Goal: Task Accomplishment & Management: Use online tool/utility

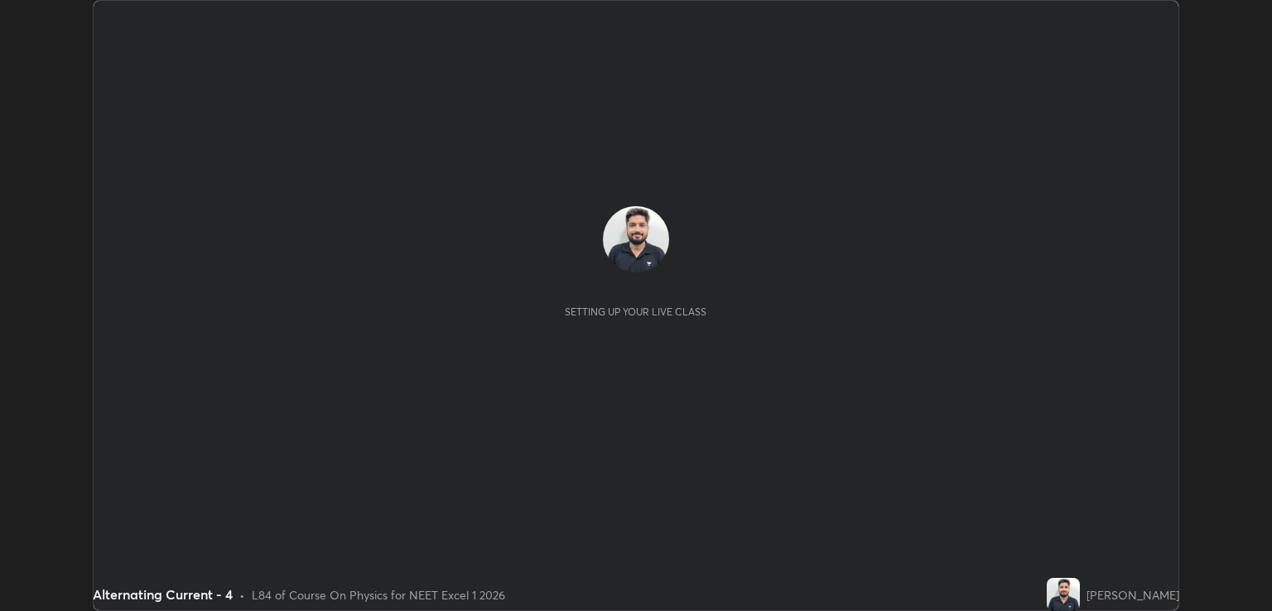
scroll to position [611, 1271]
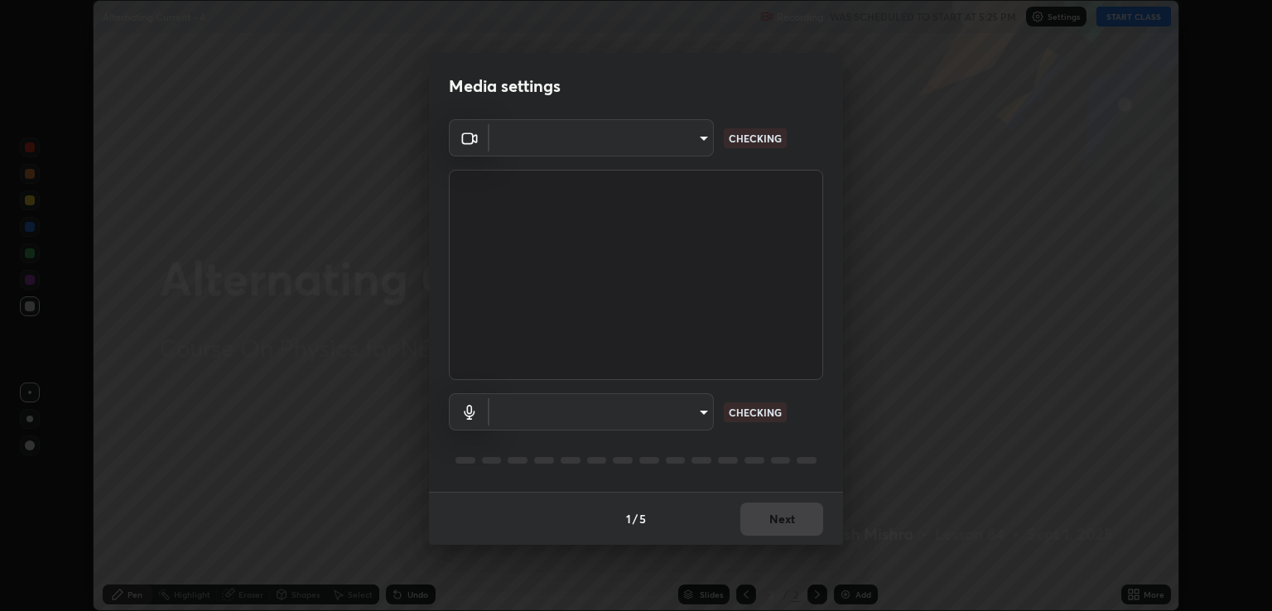
type input "ecbdbd44a66272db987f9f12271ef5319a85e28cdf2a8e5dd884bc8ad31297da"
click at [699, 420] on body "Erase all Alternating Current - 4 Recording WAS SCHEDULED TO START AT 5:25 PM S…" at bounding box center [636, 305] width 1272 height 611
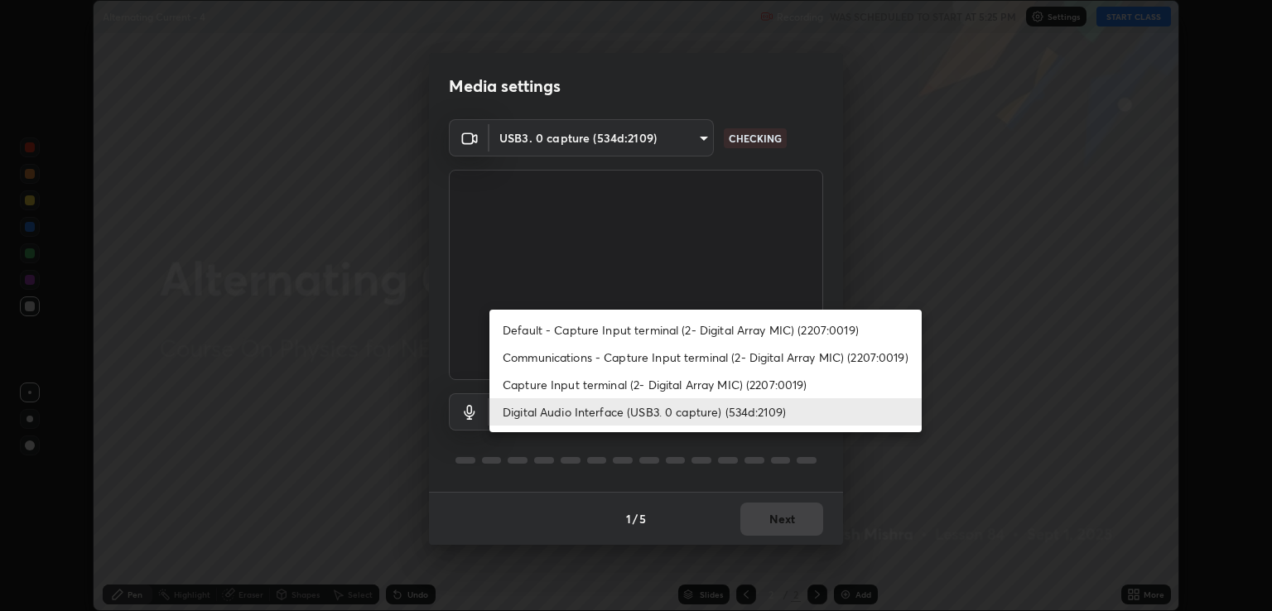
click at [690, 388] on li "Capture Input terminal (2- Digital Array MIC) (2207:0019)" at bounding box center [705, 384] width 432 height 27
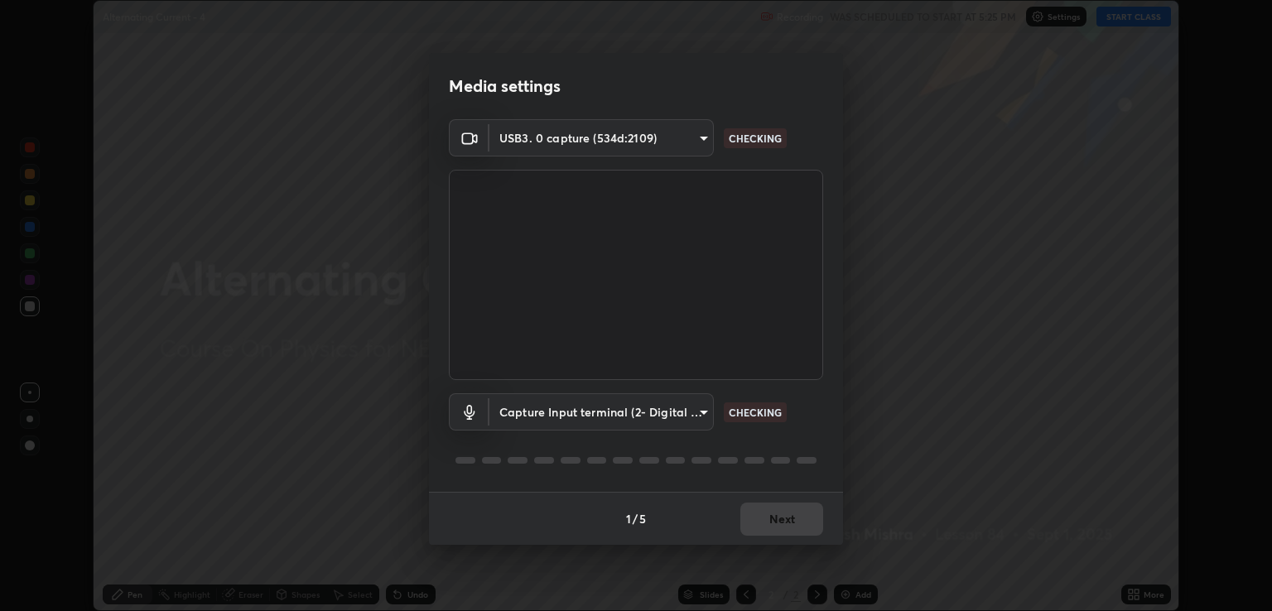
click at [687, 412] on body "Erase all Alternating Current - 4 Recording WAS SCHEDULED TO START AT 5:25 PM S…" at bounding box center [636, 305] width 1272 height 611
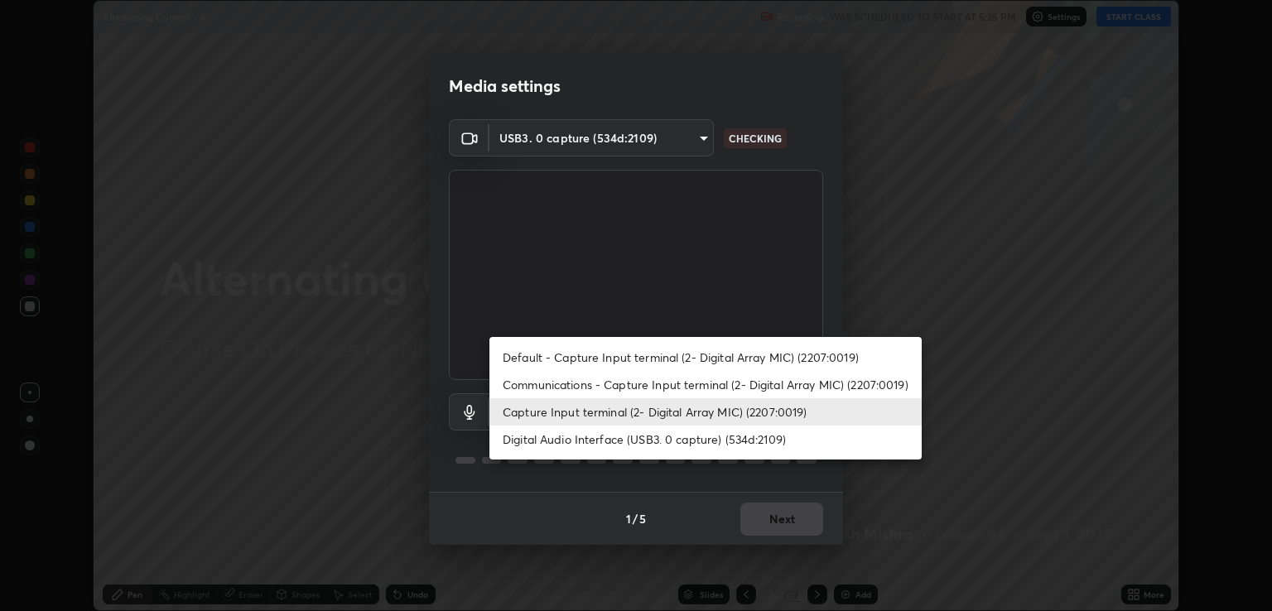
click at [692, 434] on li "Digital Audio Interface (USB3. 0 capture) (534d:2109)" at bounding box center [705, 439] width 432 height 27
type input "641fb1797ef8f9550b7f0158b383ff89036df526a4b0c4fe678c68e459c52791"
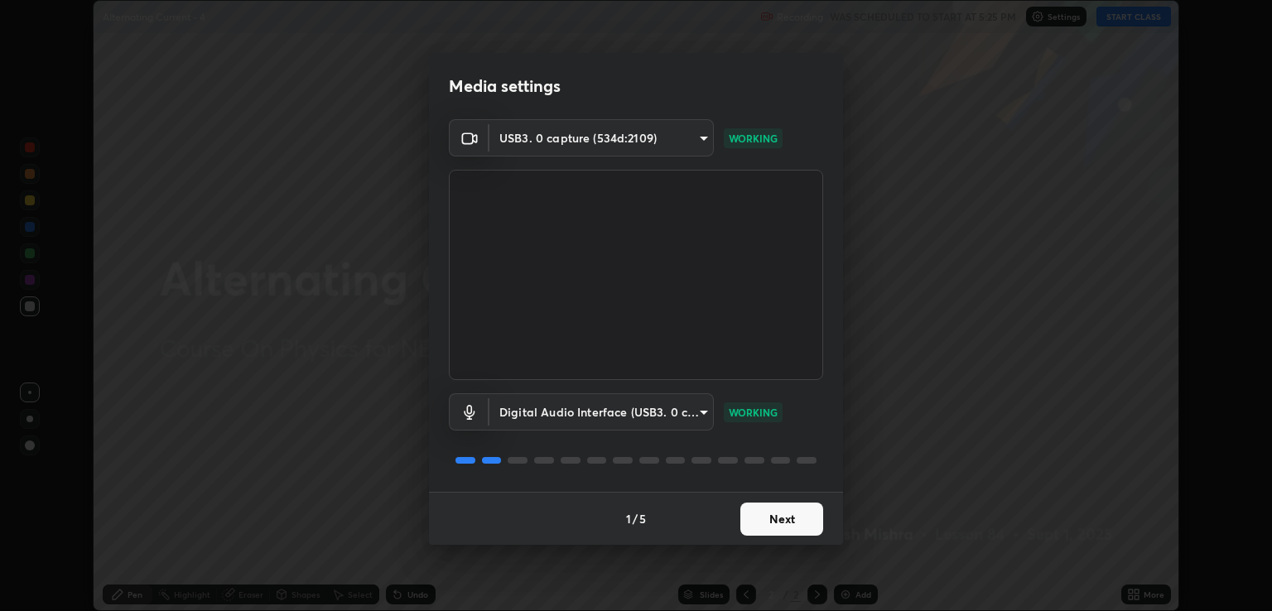
click at [793, 516] on button "Next" at bounding box center [781, 519] width 83 height 33
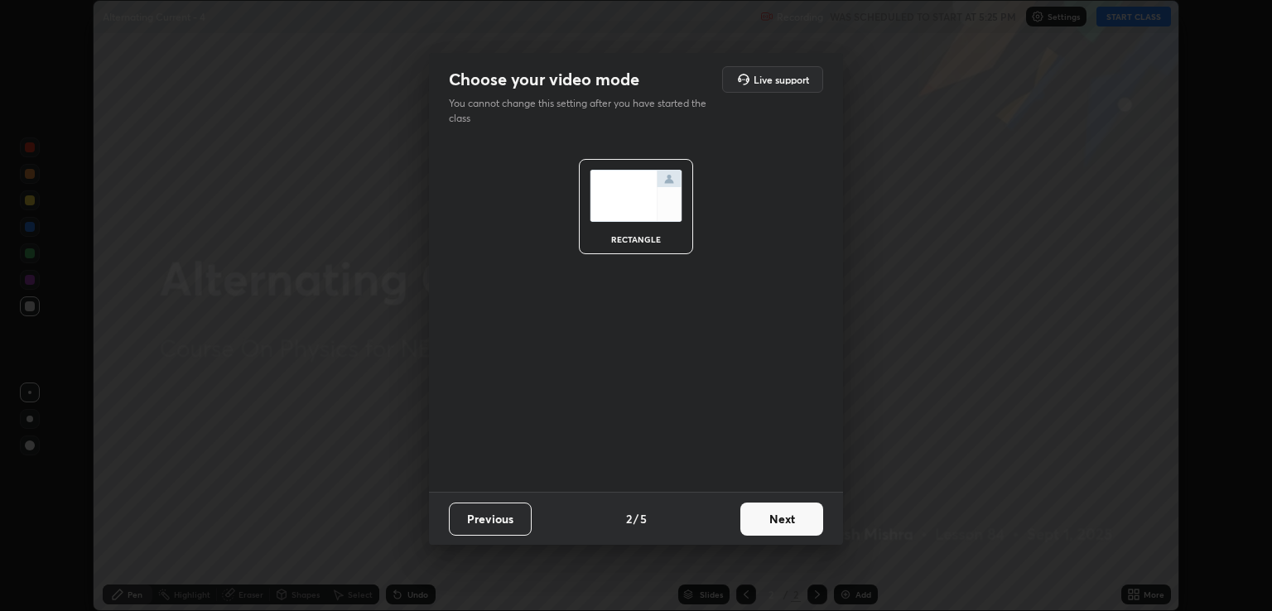
click at [801, 517] on button "Next" at bounding box center [781, 519] width 83 height 33
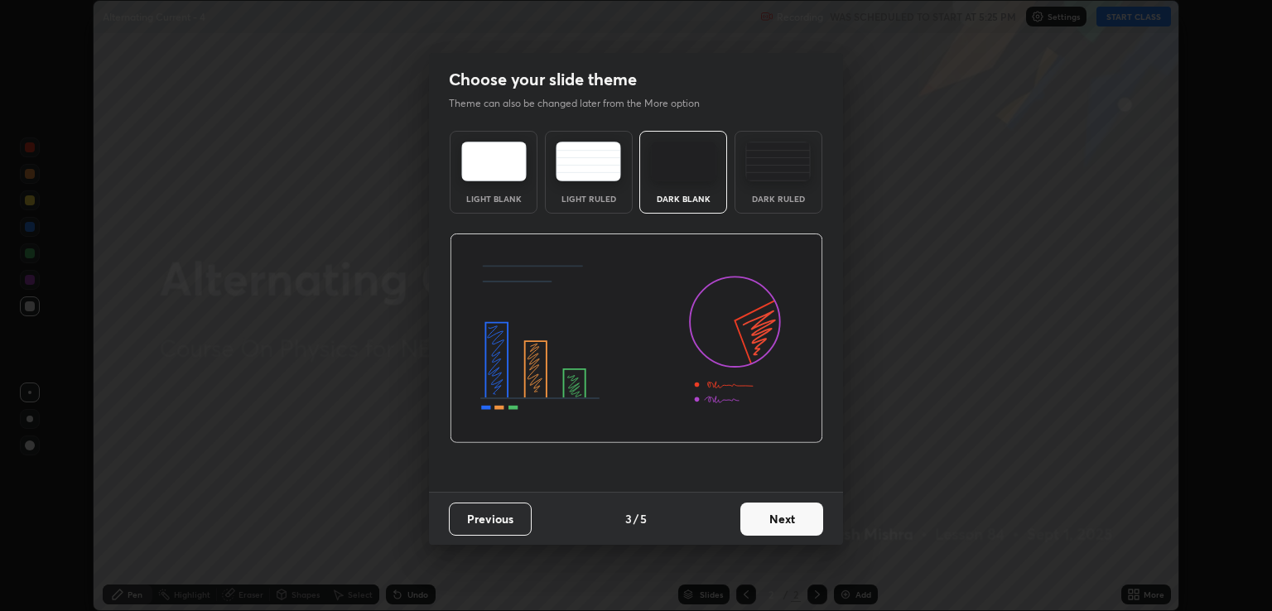
click at [807, 520] on button "Next" at bounding box center [781, 519] width 83 height 33
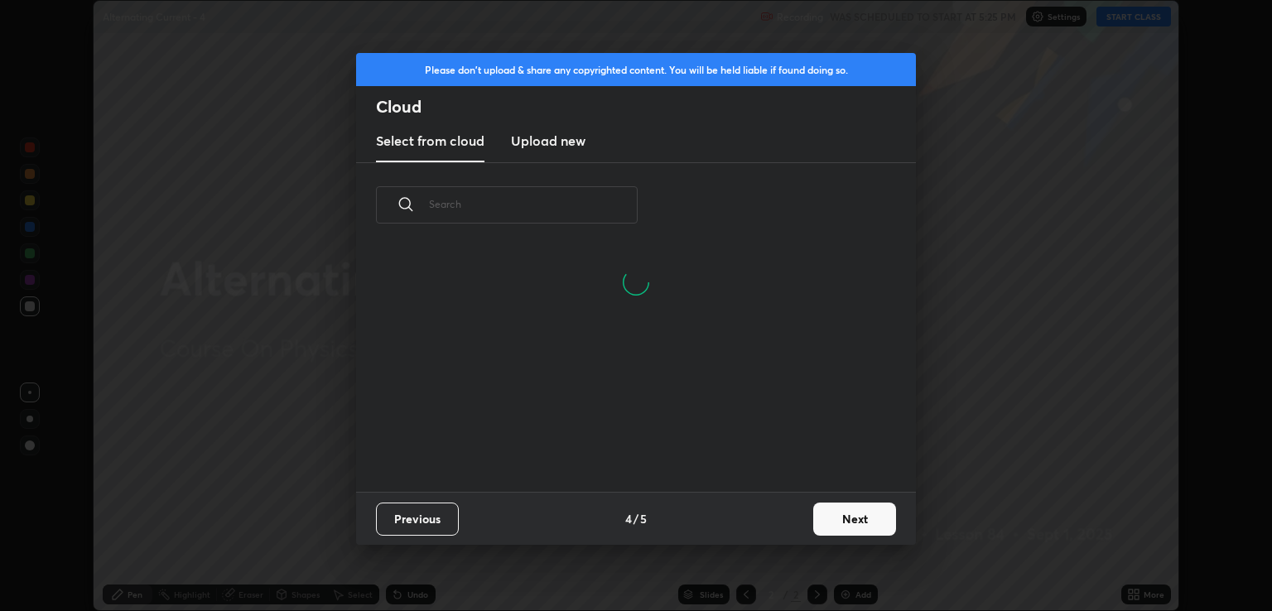
click at [850, 523] on button "Next" at bounding box center [854, 519] width 83 height 33
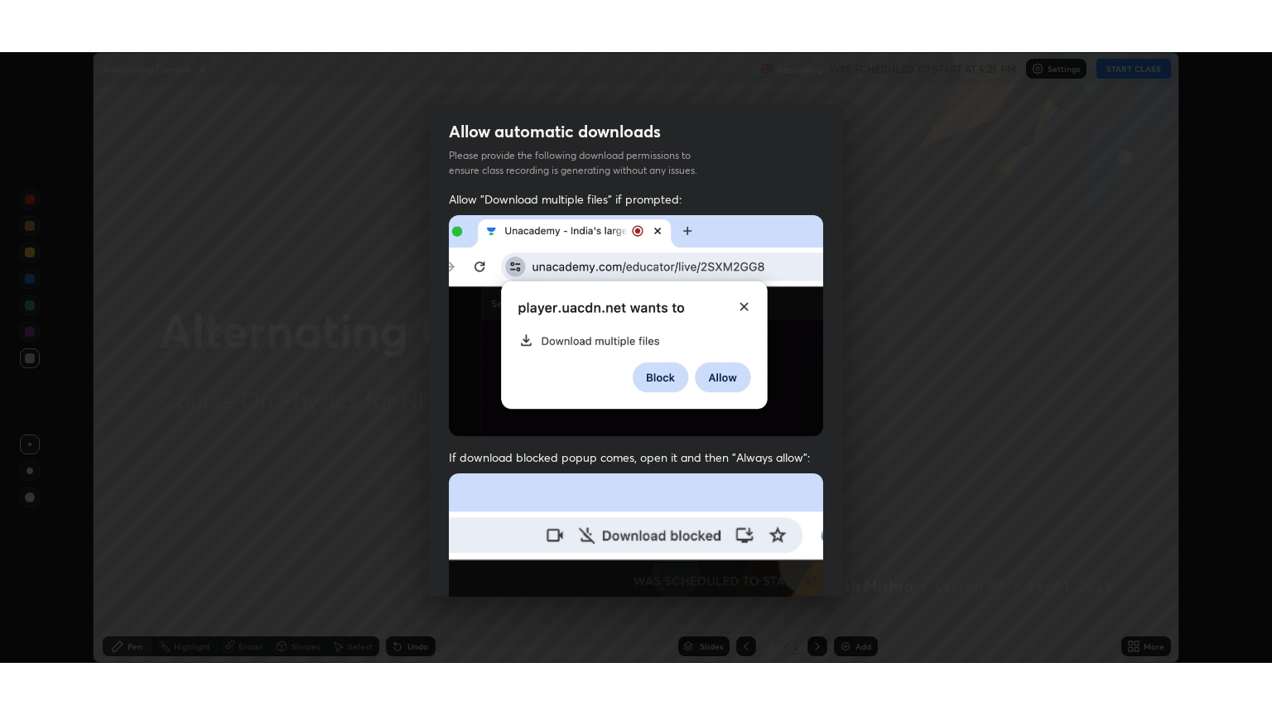
scroll to position [335, 0]
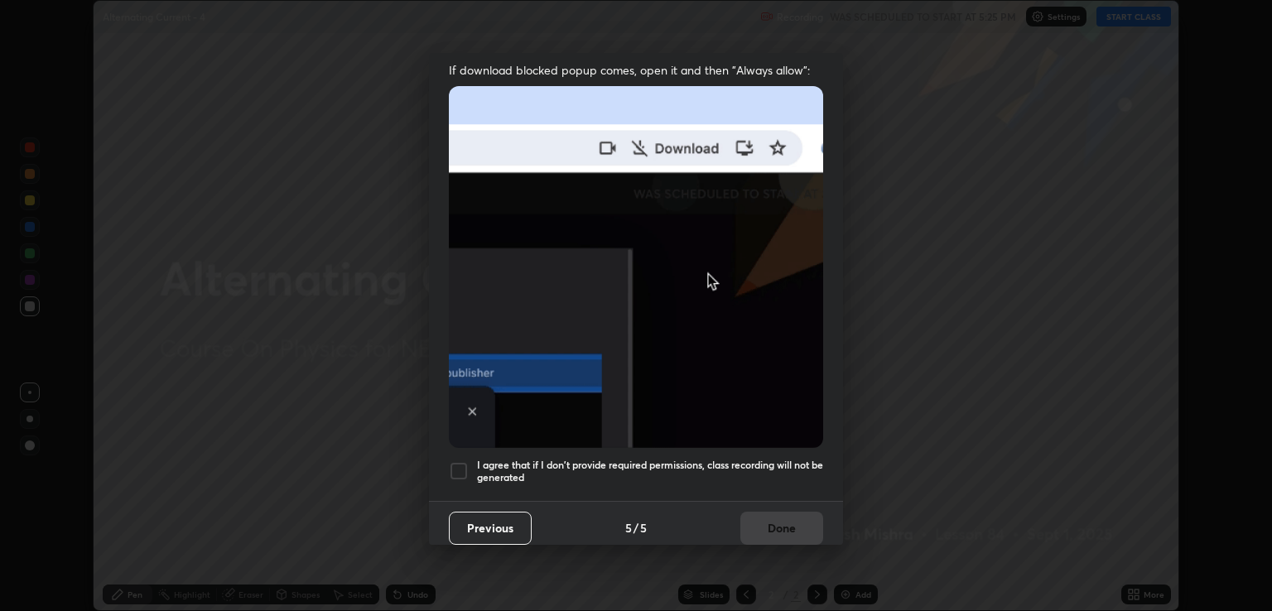
click at [685, 426] on img at bounding box center [636, 267] width 374 height 362
click at [755, 459] on h5 "I agree that if I don't provide required permissions, class recording will not …" at bounding box center [650, 472] width 346 height 26
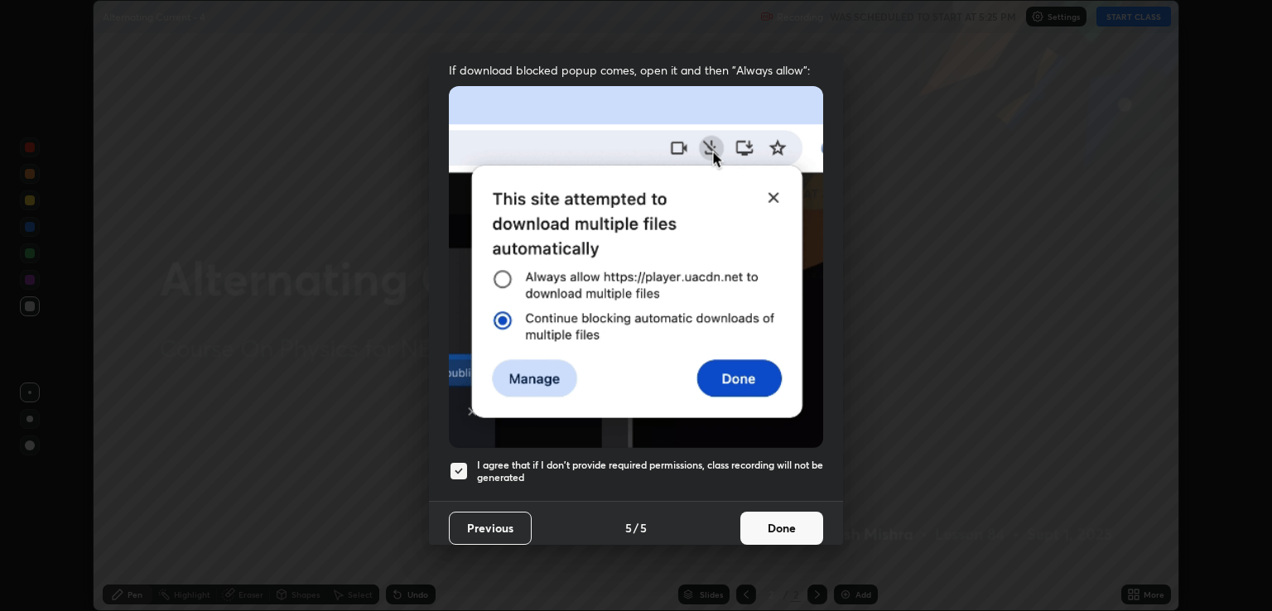
click at [784, 512] on button "Done" at bounding box center [781, 528] width 83 height 33
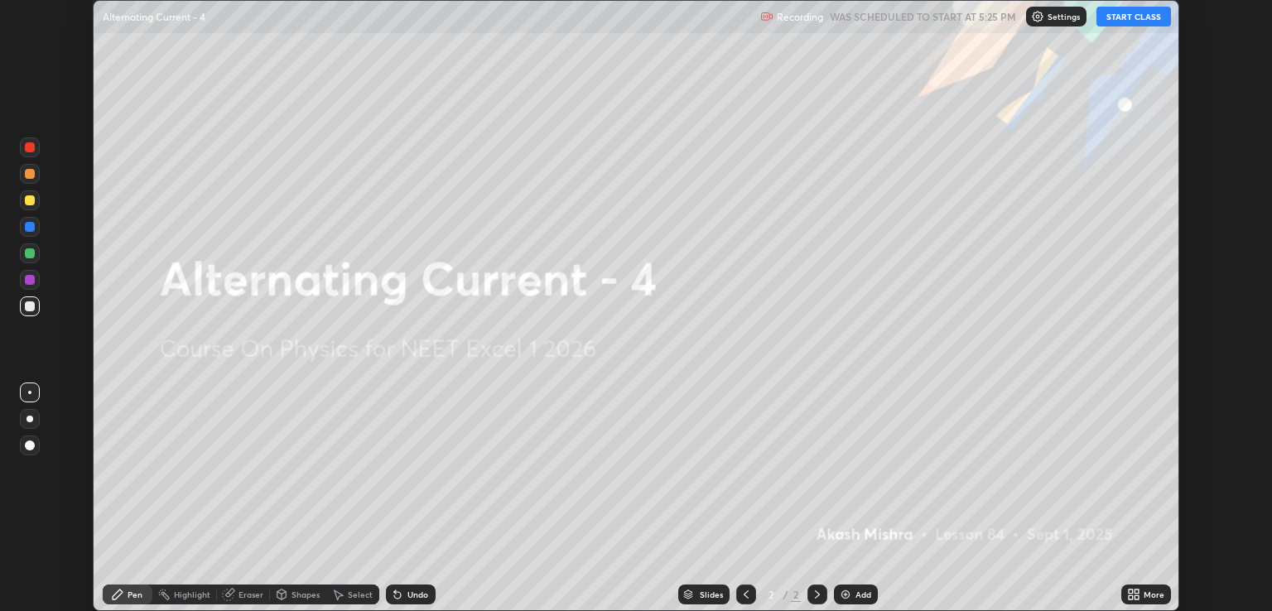
click at [1131, 21] on button "START CLASS" at bounding box center [1133, 17] width 75 height 20
click at [1143, 603] on div "More" at bounding box center [1146, 594] width 50 height 20
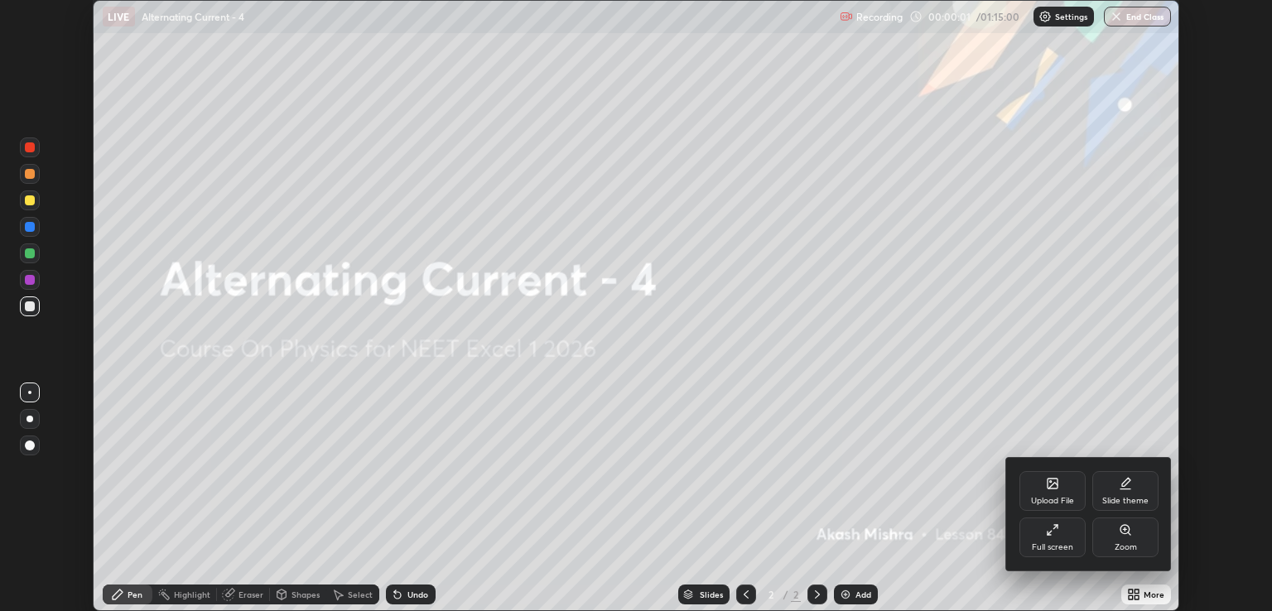
click at [1056, 538] on div "Full screen" at bounding box center [1052, 537] width 66 height 40
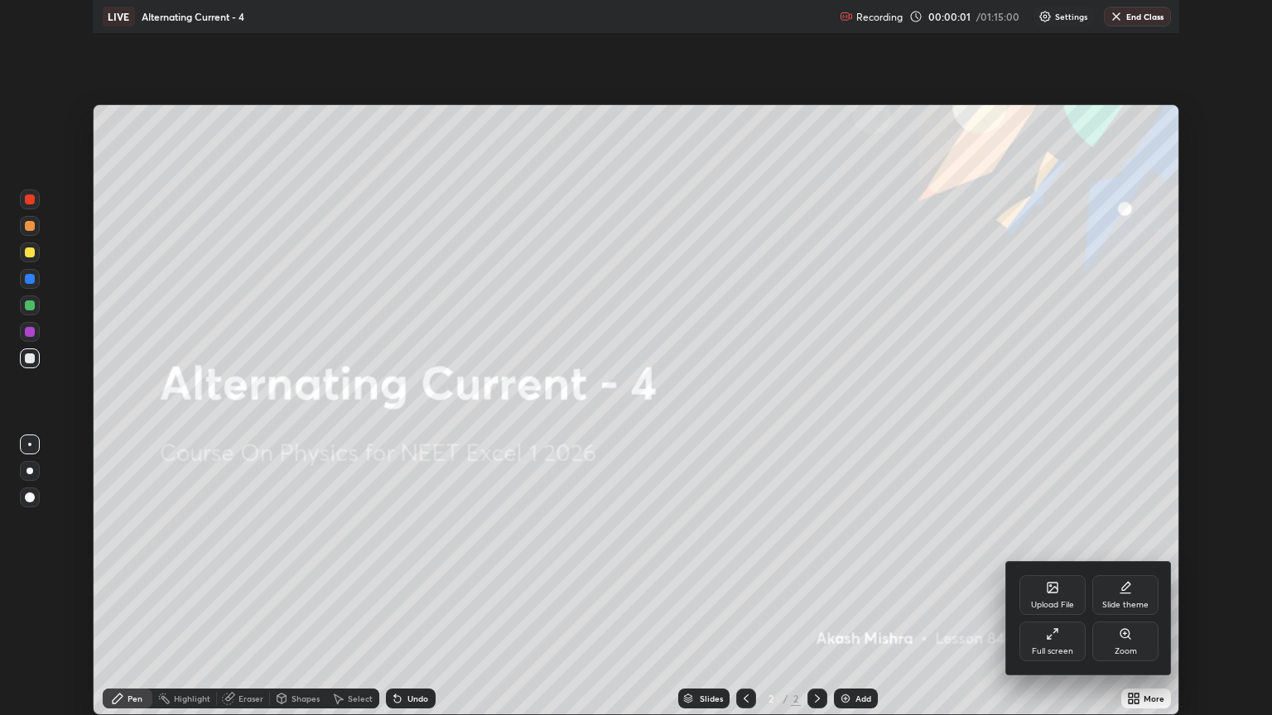
scroll to position [715, 1272]
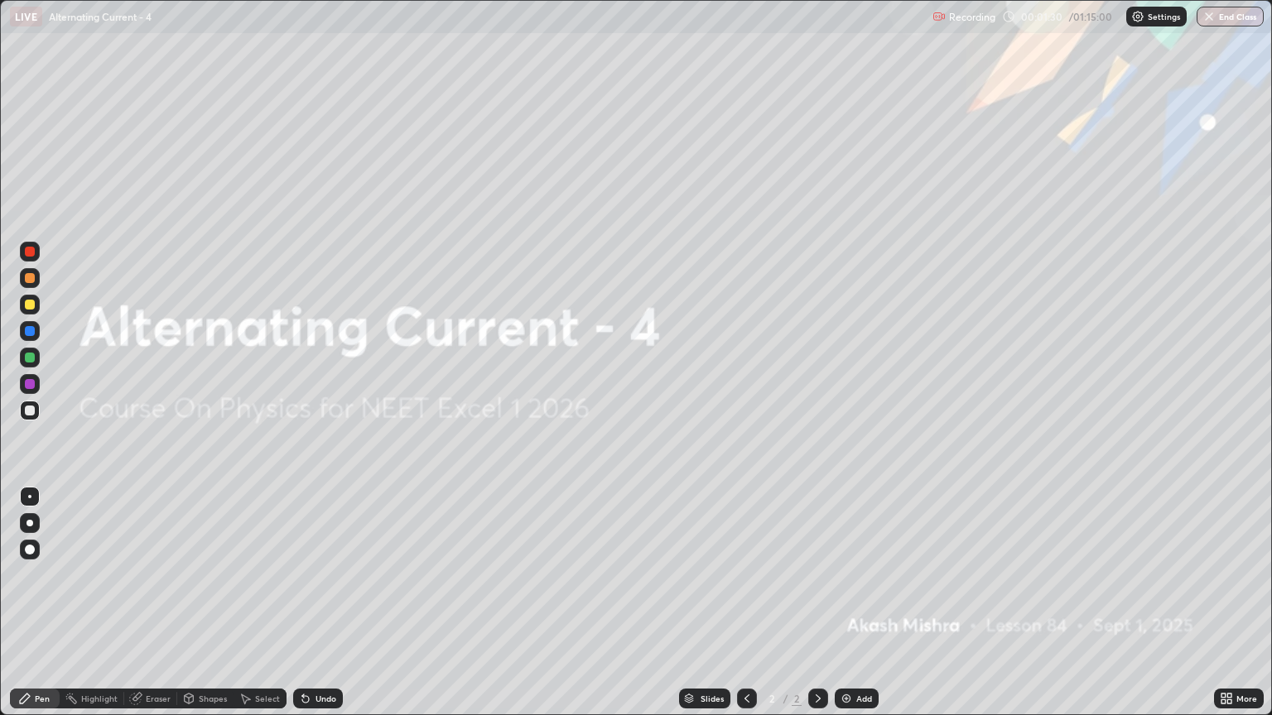
click at [863, 610] on div "Add" at bounding box center [864, 699] width 16 height 8
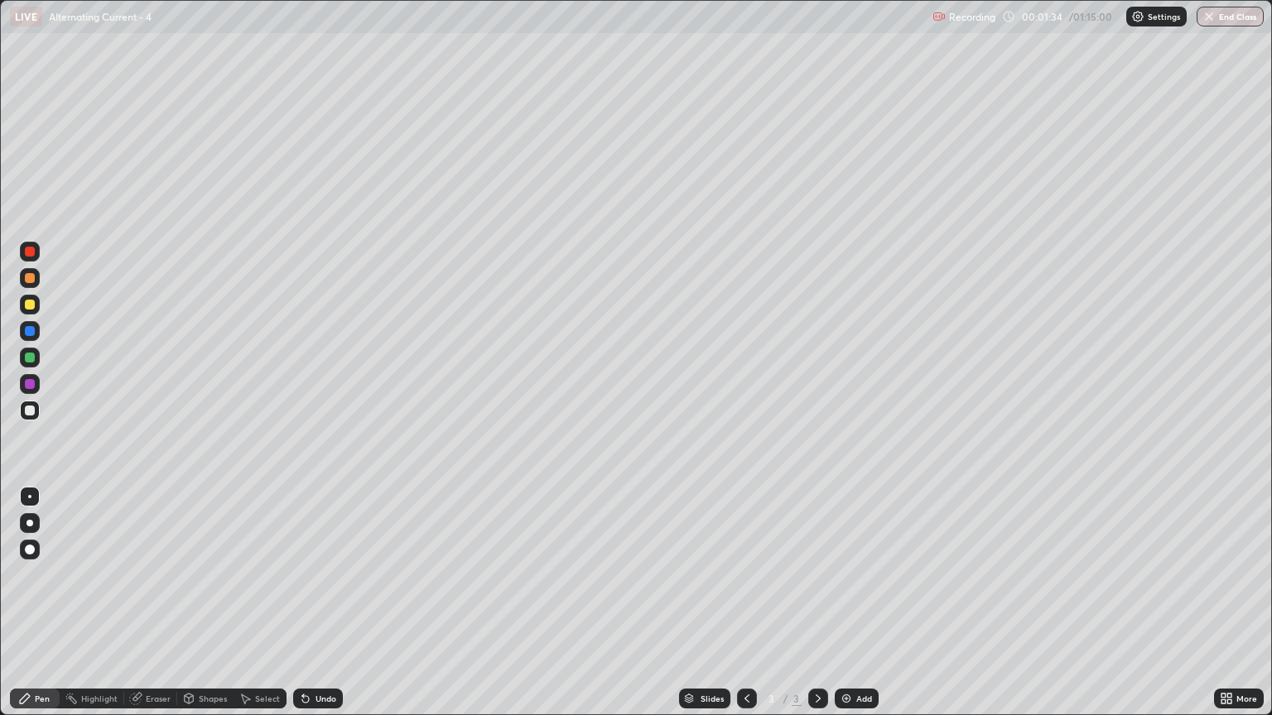
click at [32, 306] on div at bounding box center [30, 305] width 10 height 10
click at [28, 417] on div at bounding box center [30, 411] width 20 height 20
click at [315, 610] on div "Undo" at bounding box center [318, 699] width 50 height 20
click at [325, 610] on div "Undo" at bounding box center [325, 699] width 21 height 8
click at [33, 310] on div at bounding box center [30, 305] width 20 height 20
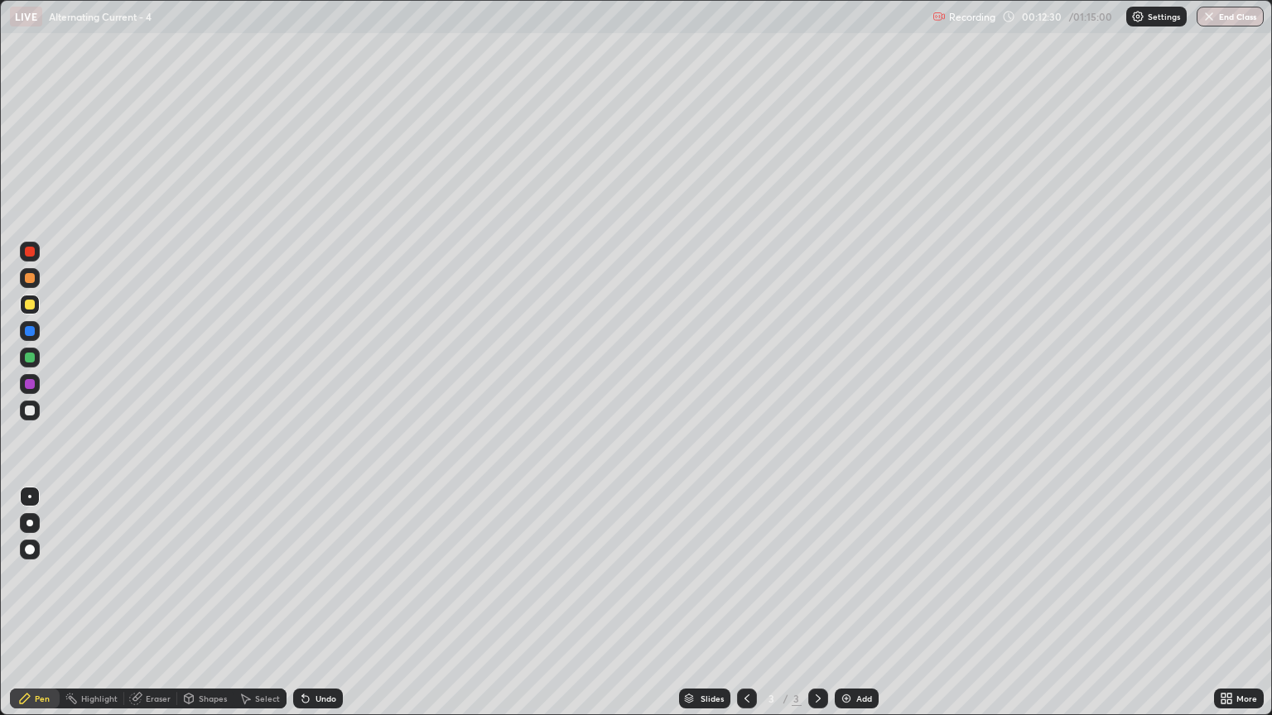
click at [39, 353] on div at bounding box center [30, 358] width 20 height 20
click at [144, 610] on div "Eraser" at bounding box center [150, 699] width 53 height 20
click at [41, 610] on div "Pen" at bounding box center [42, 699] width 15 height 8
click at [850, 610] on img at bounding box center [845, 698] width 13 height 13
click at [36, 306] on div at bounding box center [30, 305] width 20 height 20
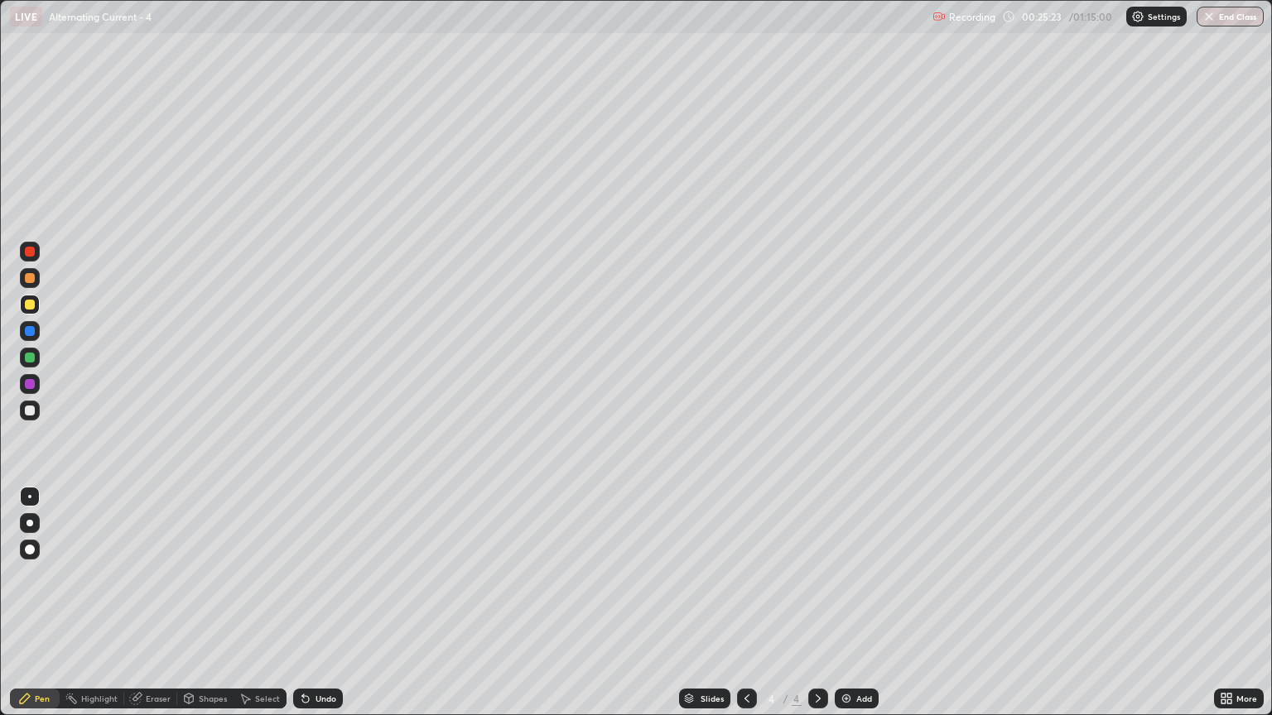
click at [31, 411] on div at bounding box center [30, 411] width 10 height 10
click at [36, 308] on div at bounding box center [30, 305] width 20 height 20
click at [163, 610] on div "Eraser" at bounding box center [158, 699] width 25 height 8
click at [52, 610] on div "Pen" at bounding box center [35, 699] width 50 height 20
click at [31, 404] on div at bounding box center [30, 411] width 20 height 20
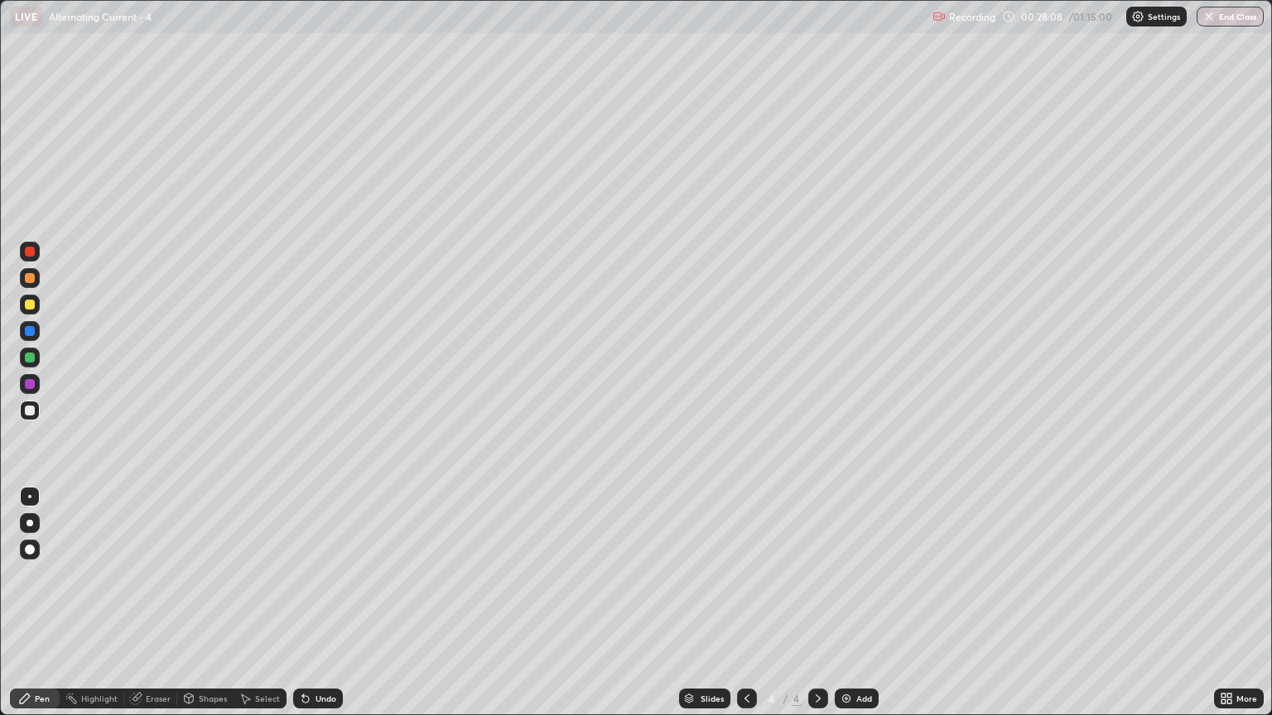
click at [30, 253] on div at bounding box center [30, 252] width 10 height 10
click at [27, 409] on div at bounding box center [30, 411] width 10 height 10
click at [320, 610] on div "Undo" at bounding box center [325, 699] width 21 height 8
click at [315, 610] on div "Undo" at bounding box center [325, 699] width 21 height 8
click at [322, 610] on div "Undo" at bounding box center [325, 699] width 21 height 8
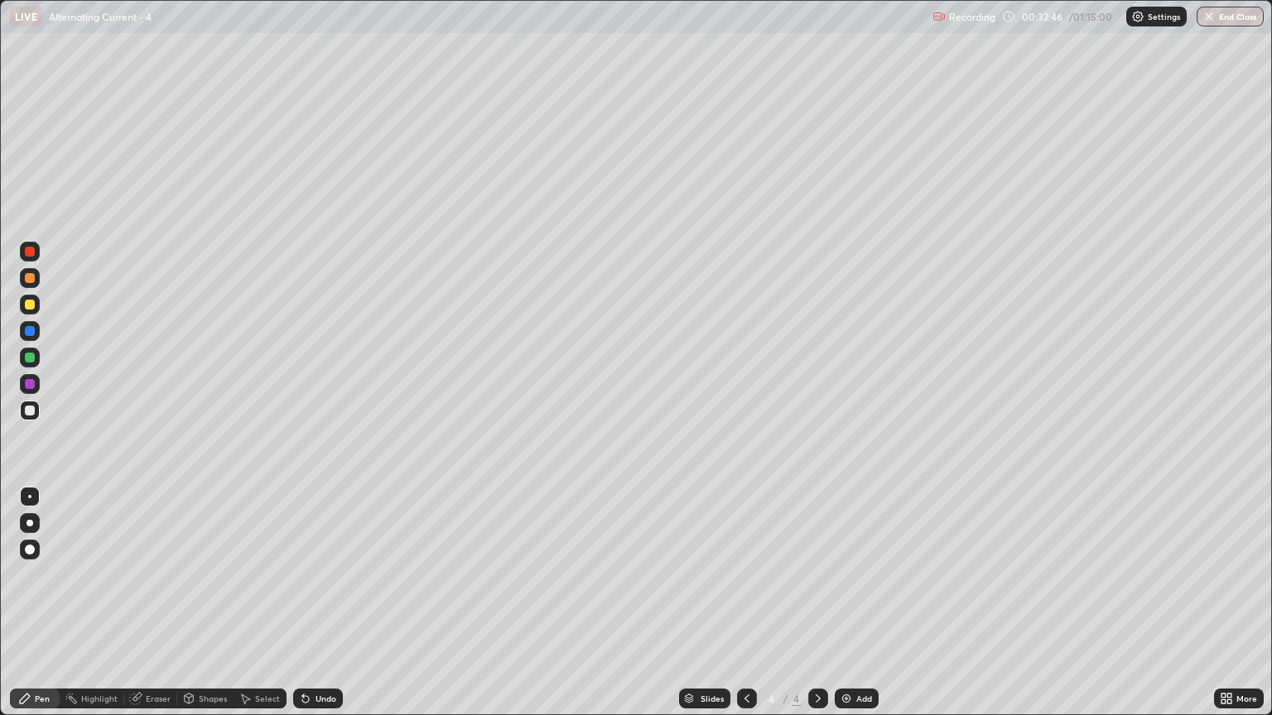
click at [325, 610] on div "Undo" at bounding box center [318, 699] width 50 height 20
click at [326, 610] on div "Undo" at bounding box center [318, 699] width 50 height 20
click at [328, 610] on div "Undo" at bounding box center [318, 699] width 50 height 20
click at [327, 610] on div "Undo" at bounding box center [318, 699] width 50 height 20
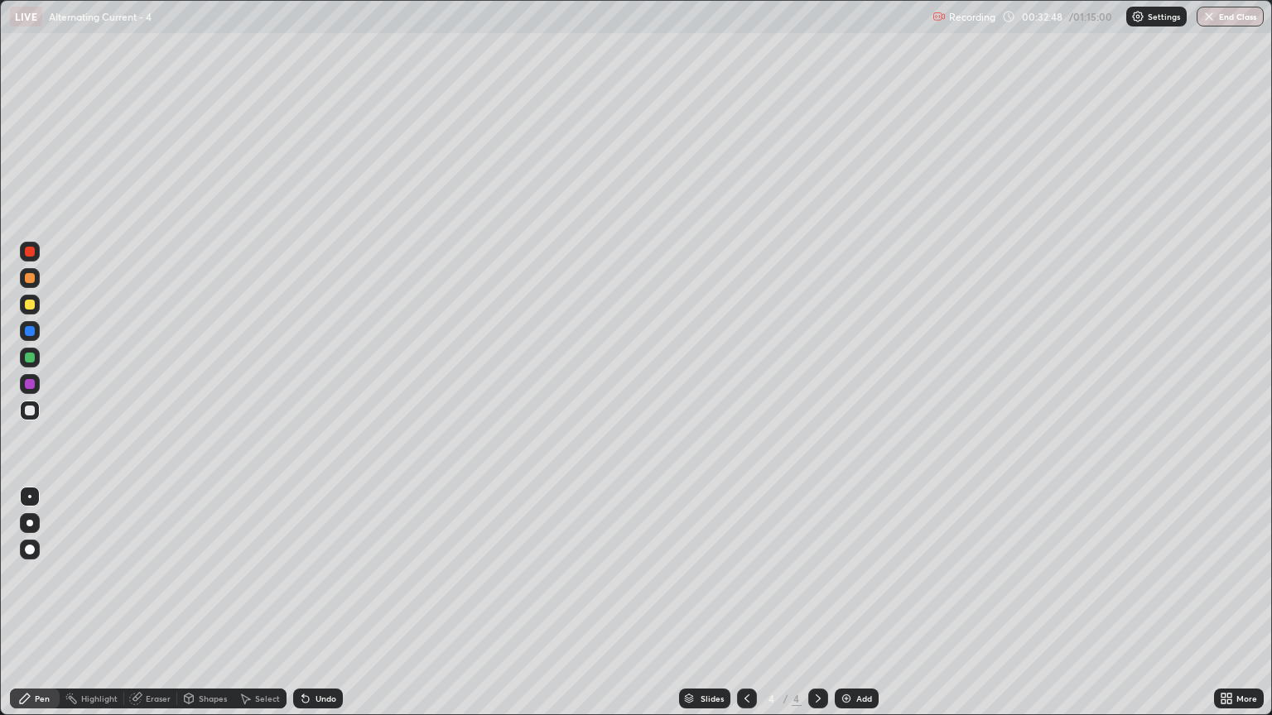
click at [334, 610] on div "Undo" at bounding box center [318, 699] width 50 height 20
click at [333, 610] on div "Undo" at bounding box center [325, 699] width 21 height 8
click at [321, 610] on div "Undo" at bounding box center [325, 699] width 21 height 8
click at [30, 307] on div at bounding box center [30, 305] width 10 height 10
click at [852, 610] on div "Add" at bounding box center [857, 699] width 44 height 20
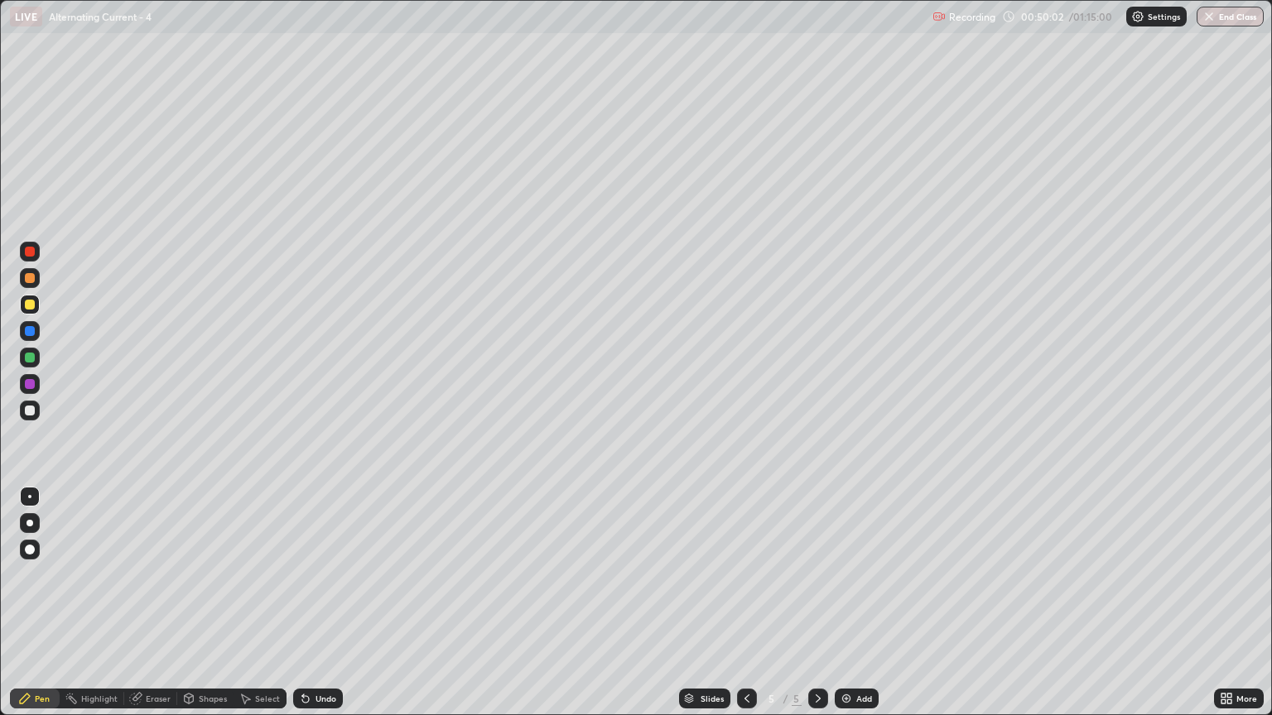
click at [844, 610] on img at bounding box center [845, 698] width 13 height 13
click at [37, 411] on div at bounding box center [30, 411] width 20 height 20
click at [210, 610] on div "Shapes" at bounding box center [213, 699] width 28 height 8
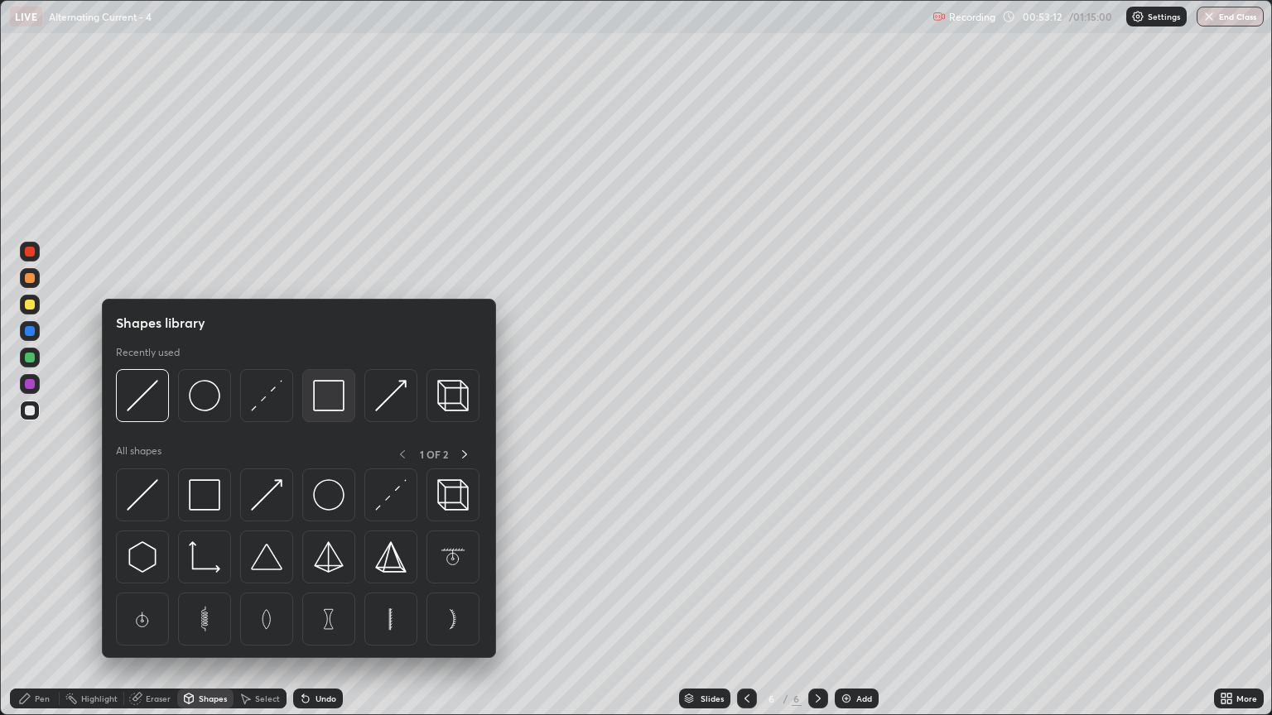
click at [326, 391] on img at bounding box center [328, 395] width 31 height 31
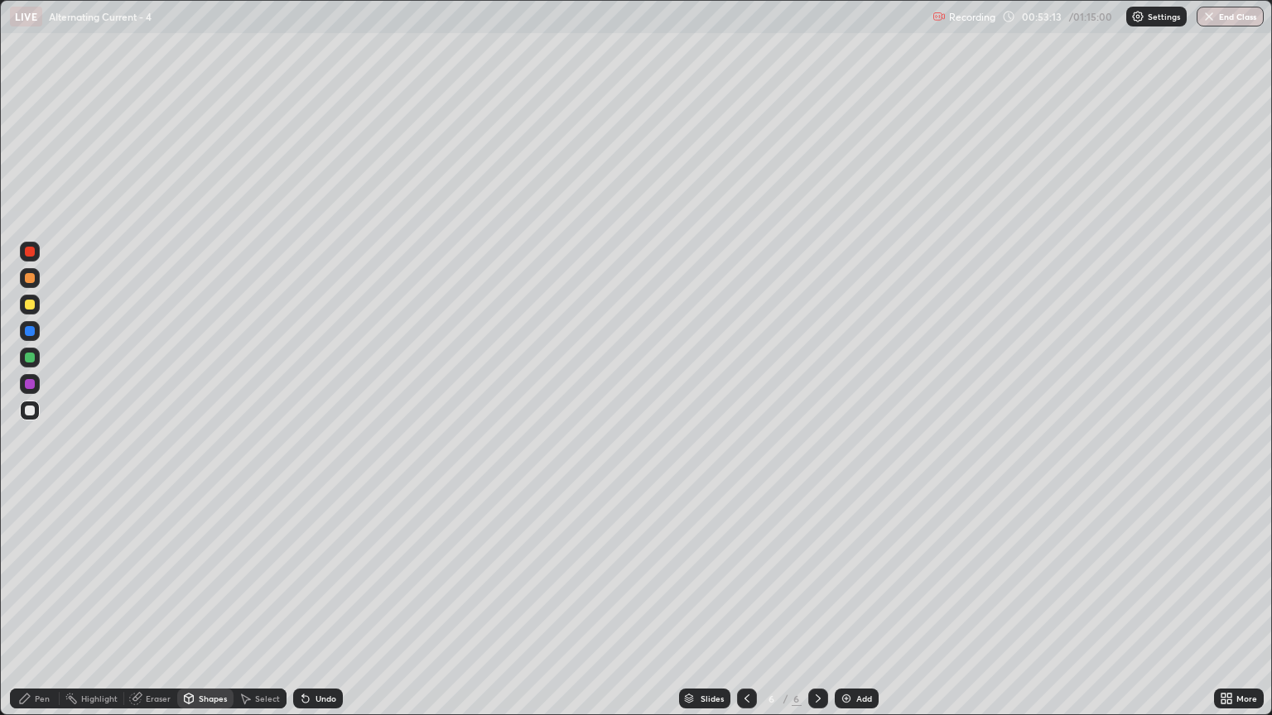
click at [31, 414] on div at bounding box center [30, 411] width 10 height 10
click at [33, 307] on div at bounding box center [30, 305] width 10 height 10
click at [50, 610] on div "Pen" at bounding box center [35, 699] width 50 height 20
click at [30, 298] on div at bounding box center [30, 305] width 20 height 20
click at [30, 281] on div at bounding box center [30, 278] width 10 height 10
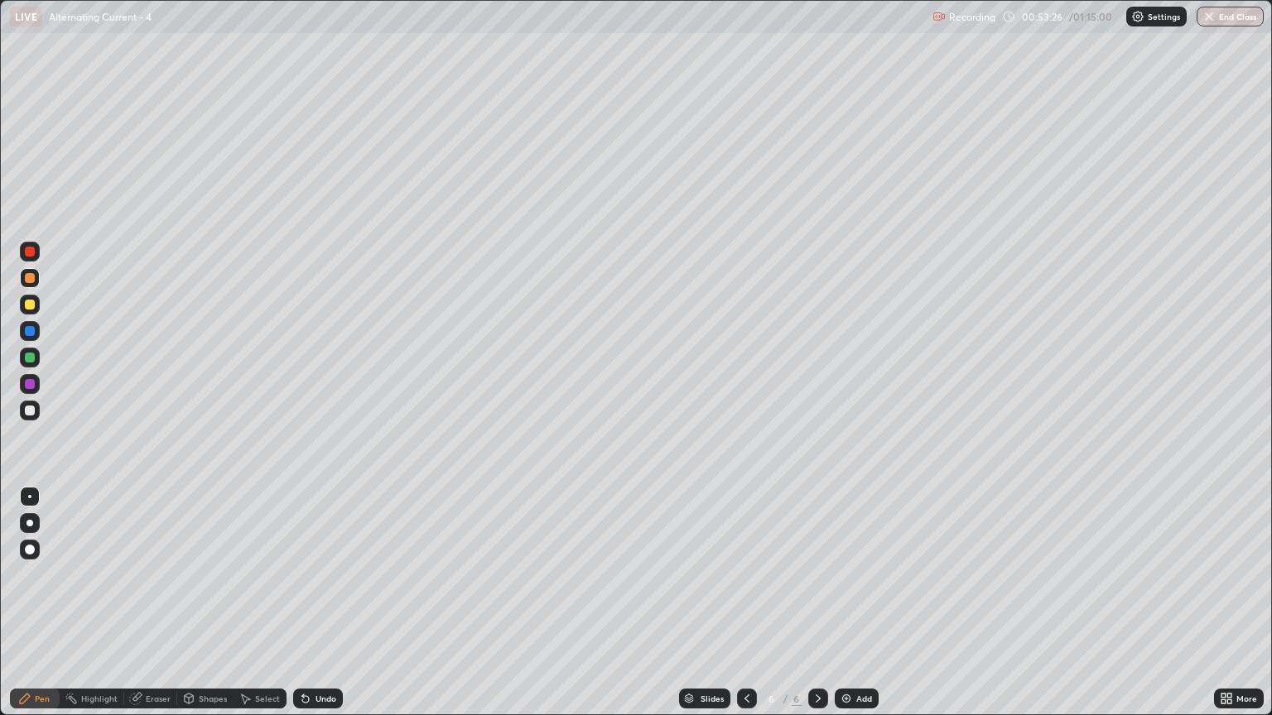
click at [36, 409] on div at bounding box center [30, 411] width 20 height 20
click at [310, 610] on div "Undo" at bounding box center [318, 699] width 50 height 20
click at [28, 308] on div at bounding box center [30, 305] width 10 height 10
click at [31, 280] on div at bounding box center [30, 278] width 10 height 10
click at [33, 411] on div at bounding box center [30, 411] width 10 height 10
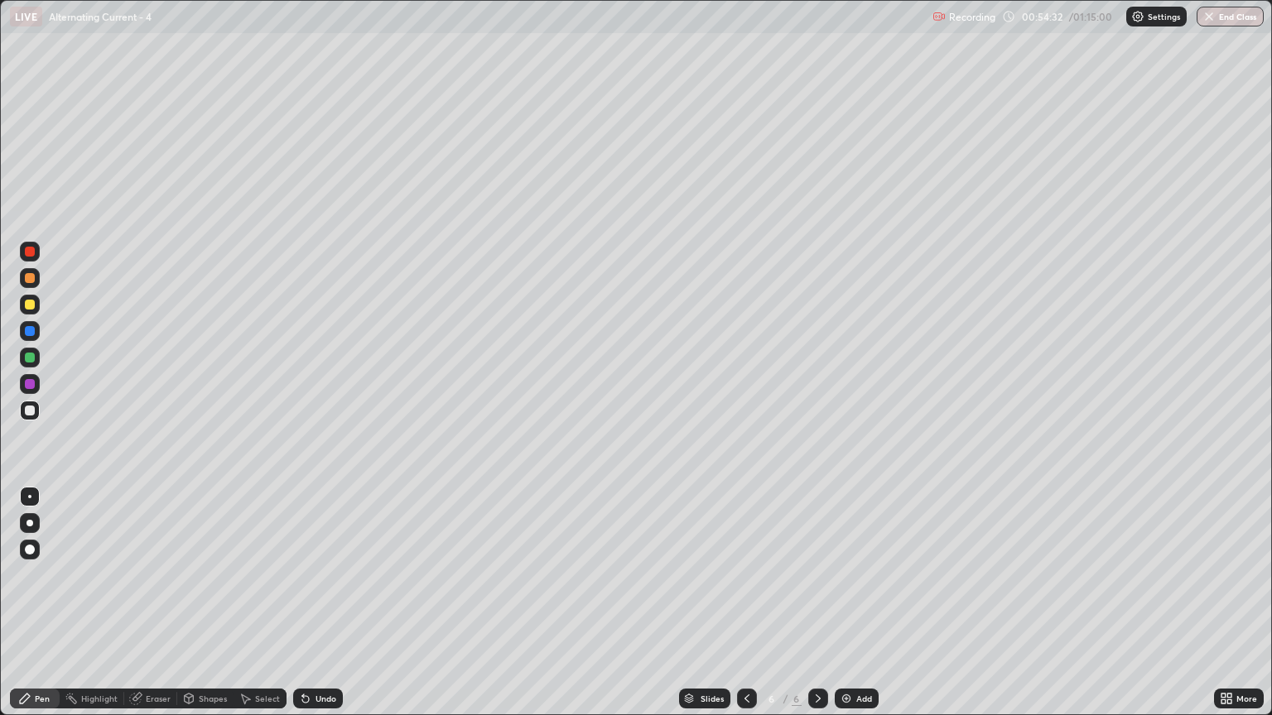
click at [34, 253] on div at bounding box center [30, 252] width 10 height 10
click at [34, 413] on div at bounding box center [30, 411] width 10 height 10
click at [327, 610] on div "Undo" at bounding box center [318, 699] width 50 height 20
click at [318, 610] on div "Undo" at bounding box center [325, 699] width 21 height 8
click at [332, 610] on div "Undo" at bounding box center [325, 699] width 21 height 8
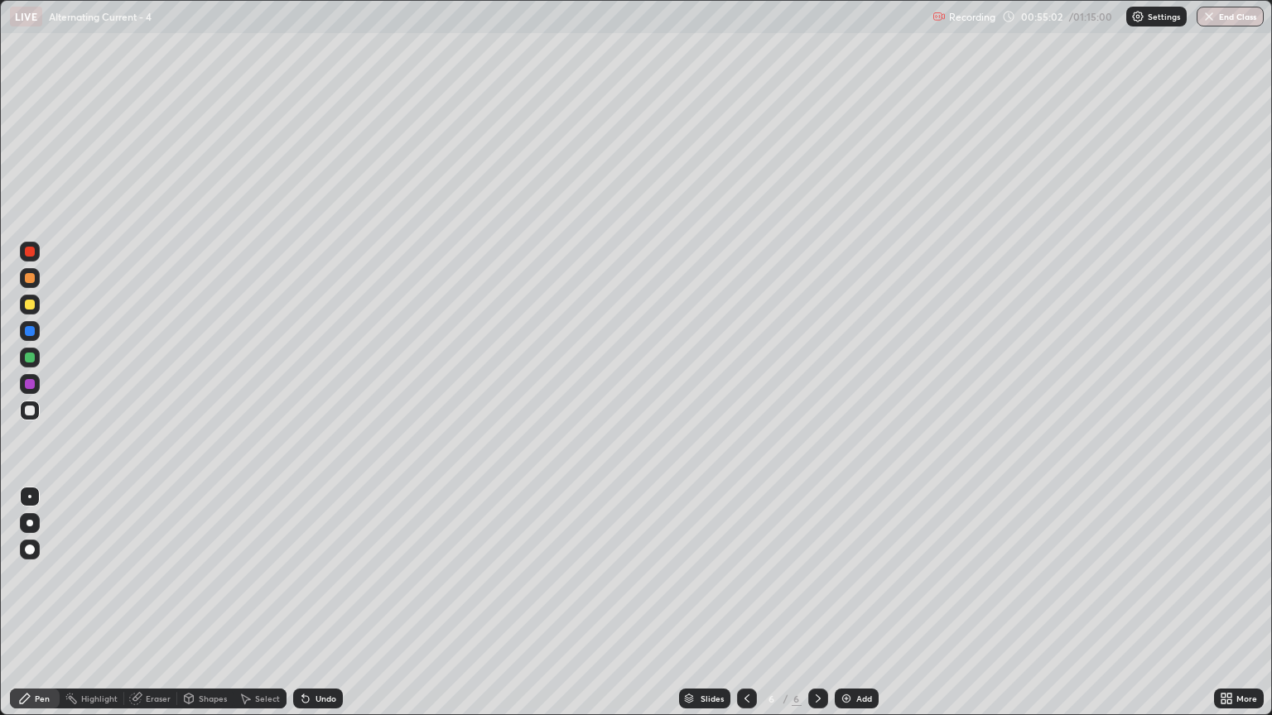
click at [331, 610] on div "Undo" at bounding box center [318, 699] width 50 height 20
click at [33, 281] on div at bounding box center [30, 278] width 10 height 10
click at [306, 610] on icon at bounding box center [305, 698] width 13 height 13
click at [301, 610] on div "Undo" at bounding box center [318, 699] width 50 height 20
click at [1227, 14] on button "End Class" at bounding box center [1230, 17] width 65 height 20
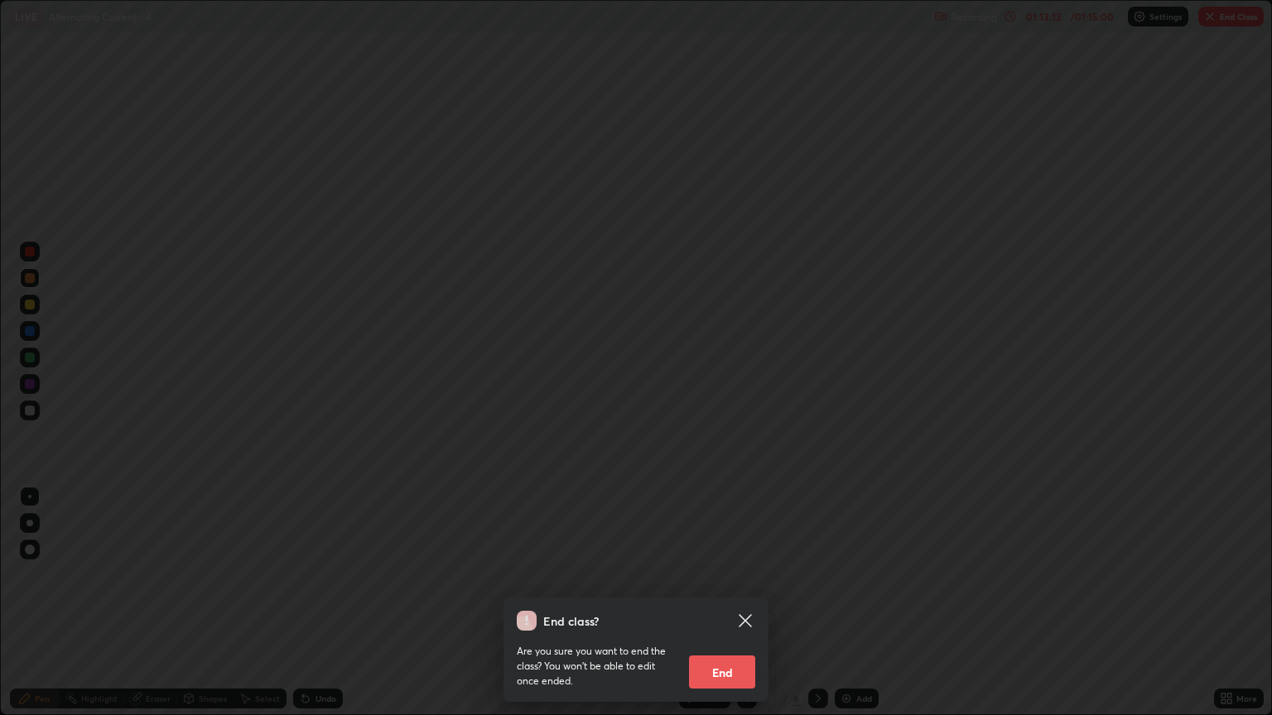
click at [750, 610] on button "End" at bounding box center [722, 672] width 66 height 33
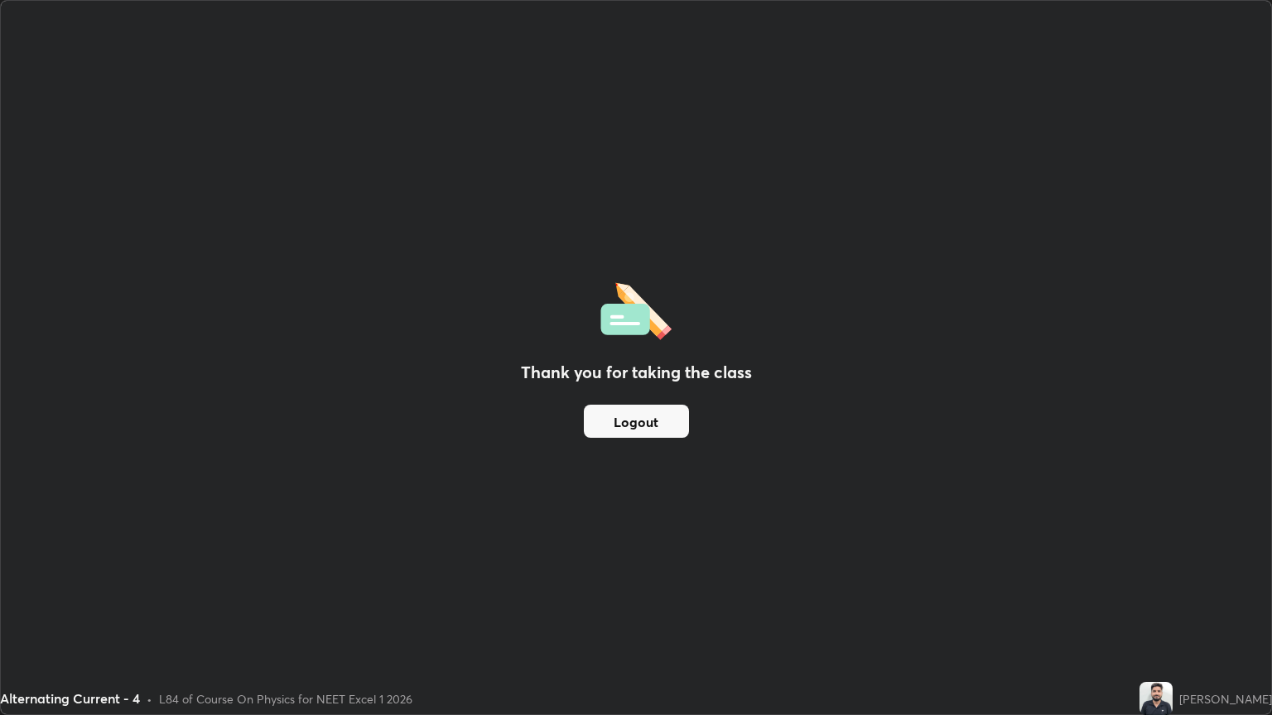
click at [668, 407] on button "Logout" at bounding box center [636, 421] width 105 height 33
